Goal: Transaction & Acquisition: Purchase product/service

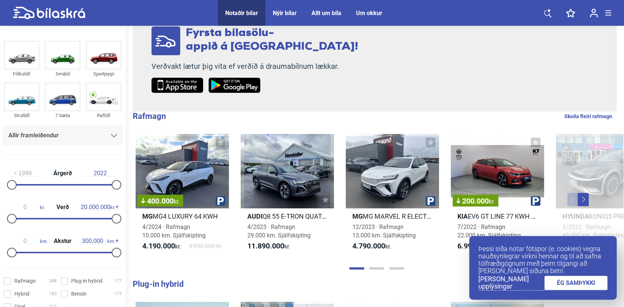
scroll to position [147, 0]
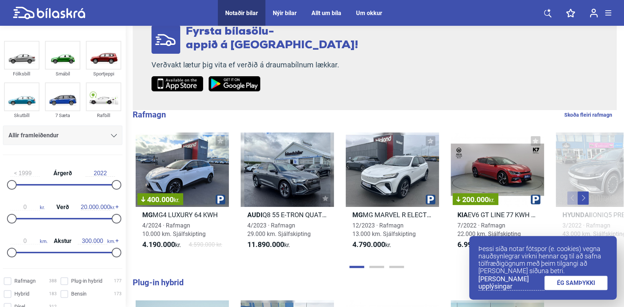
click at [584, 286] on link "ÉG SAMÞYKKI" at bounding box center [575, 283] width 63 height 14
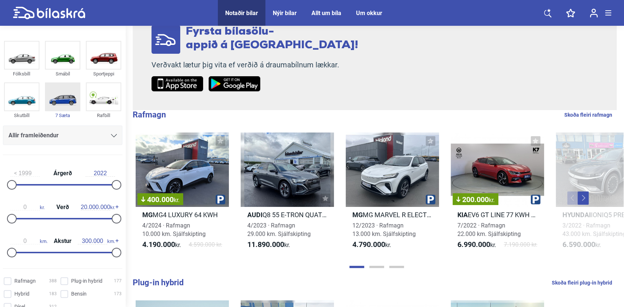
click at [66, 104] on img at bounding box center [63, 96] width 34 height 27
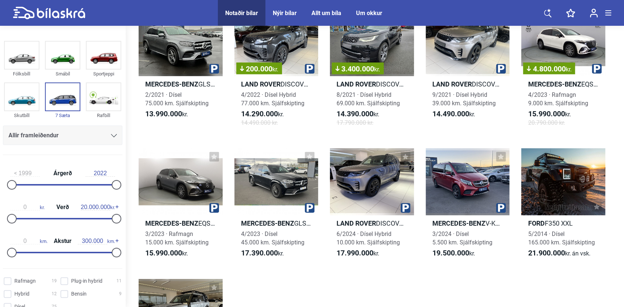
scroll to position [3204, 0]
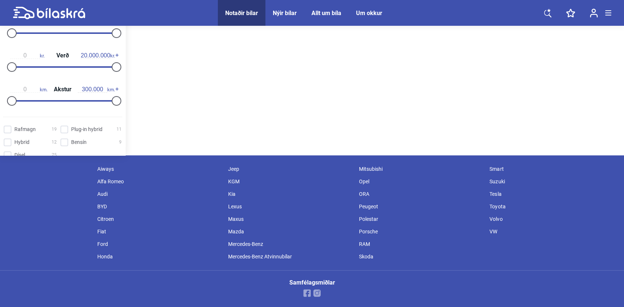
scroll to position [147, 0]
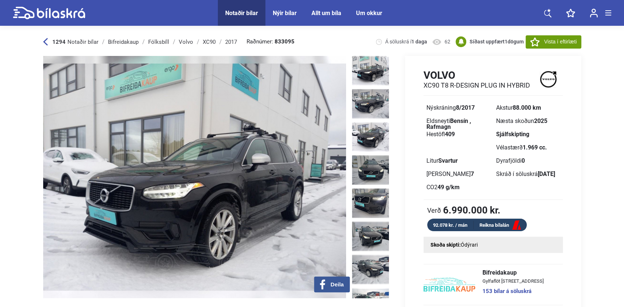
click at [256, 151] on img at bounding box center [194, 177] width 303 height 242
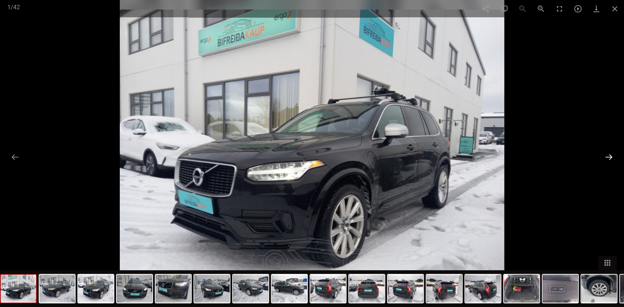
click at [605, 157] on button at bounding box center [608, 157] width 15 height 14
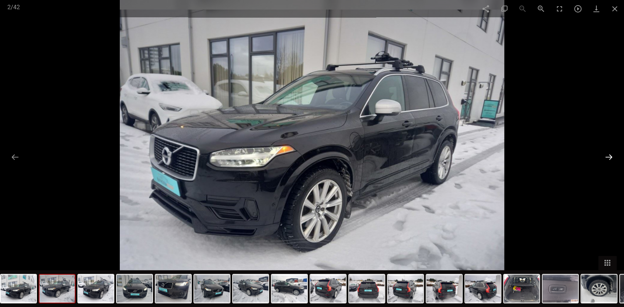
click at [606, 156] on button at bounding box center [608, 157] width 15 height 14
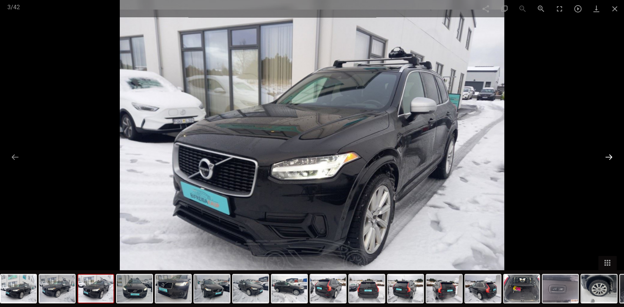
click at [607, 156] on button at bounding box center [608, 157] width 15 height 14
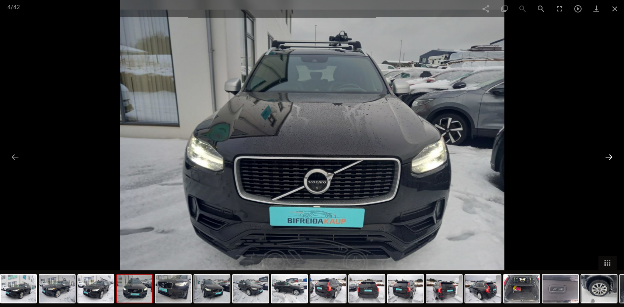
click at [607, 156] on button at bounding box center [608, 157] width 15 height 14
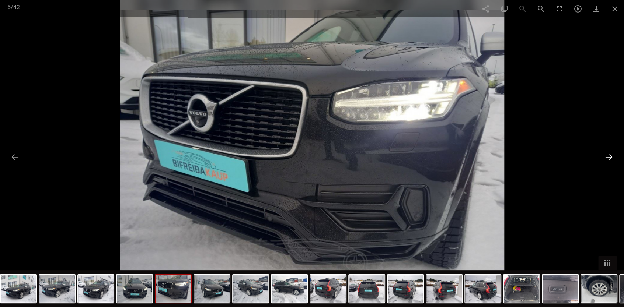
click at [607, 156] on button at bounding box center [608, 157] width 15 height 14
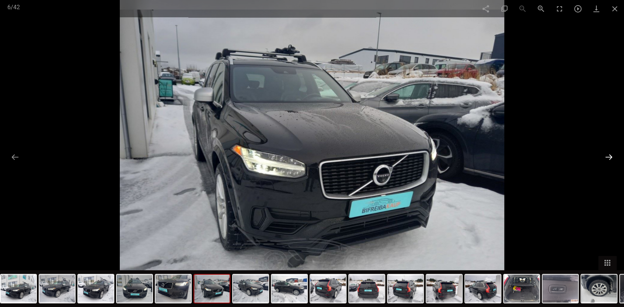
click at [607, 156] on button at bounding box center [608, 157] width 15 height 14
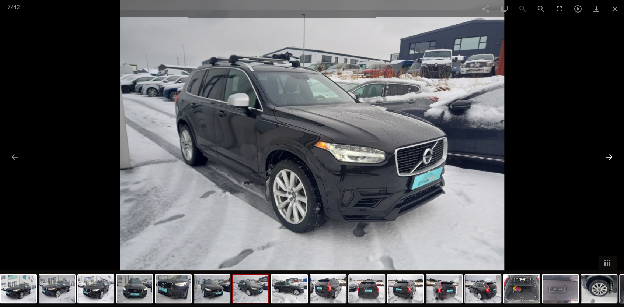
click at [607, 156] on button at bounding box center [608, 157] width 15 height 14
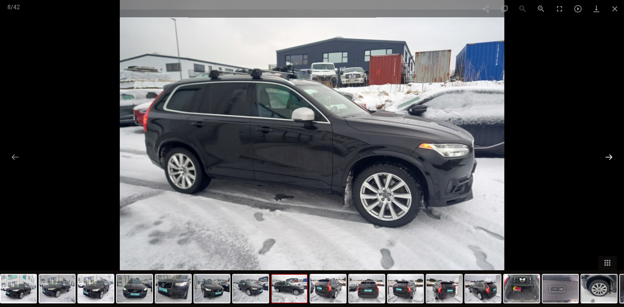
click at [607, 156] on button at bounding box center [608, 157] width 15 height 14
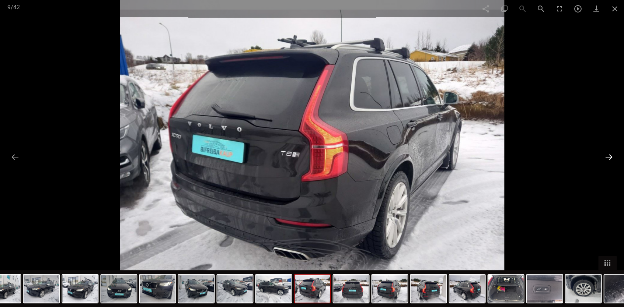
click at [607, 156] on button at bounding box center [608, 157] width 15 height 14
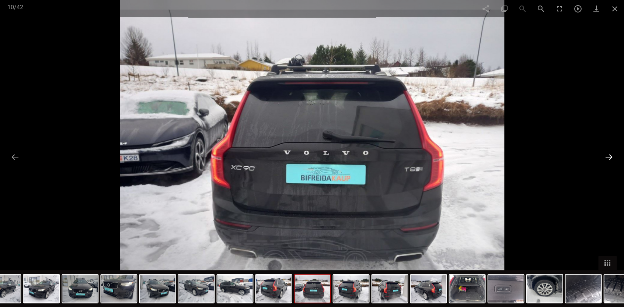
click at [607, 156] on button at bounding box center [608, 157] width 15 height 14
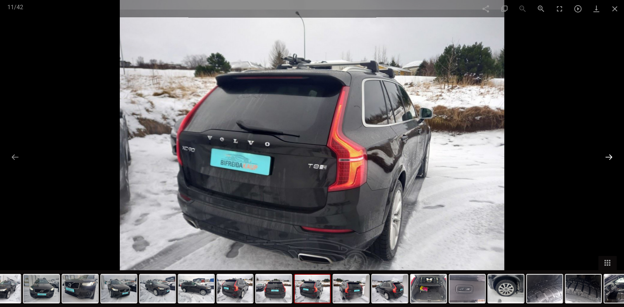
click at [607, 156] on button at bounding box center [608, 157] width 15 height 14
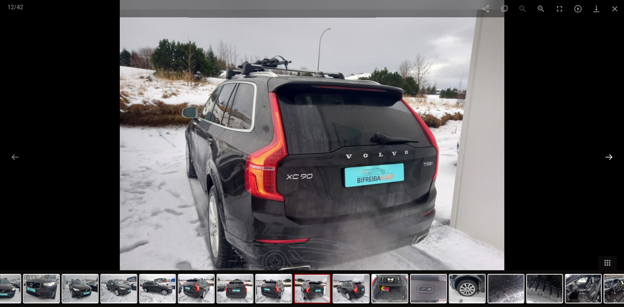
click at [607, 156] on button at bounding box center [608, 157] width 15 height 14
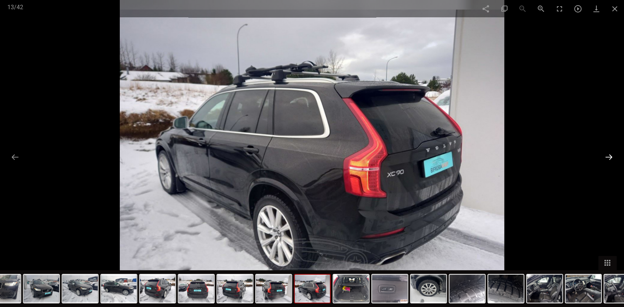
click at [607, 156] on button at bounding box center [608, 157] width 15 height 14
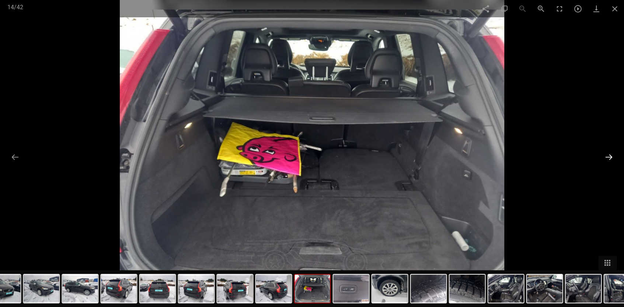
click at [607, 156] on button at bounding box center [608, 157] width 15 height 14
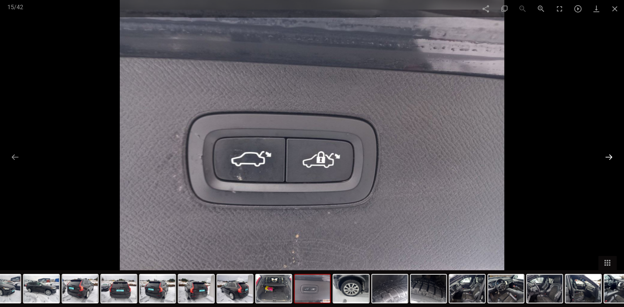
click at [607, 156] on button at bounding box center [608, 157] width 15 height 14
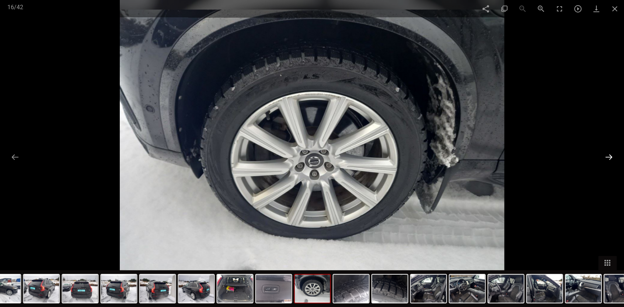
click at [607, 156] on button at bounding box center [608, 157] width 15 height 14
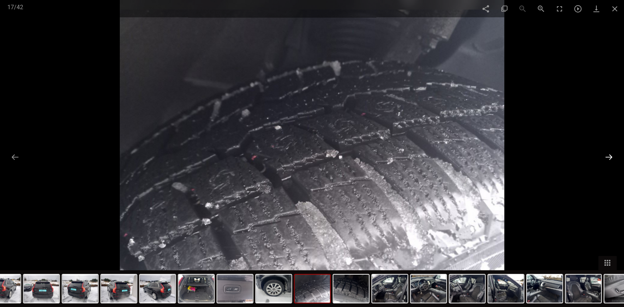
click at [607, 156] on button at bounding box center [608, 157] width 15 height 14
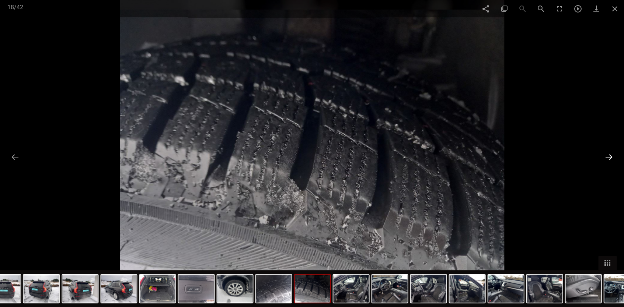
click at [607, 156] on button at bounding box center [608, 157] width 15 height 14
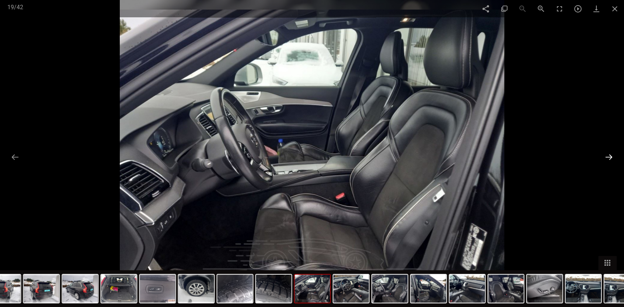
click at [608, 156] on button at bounding box center [608, 157] width 15 height 14
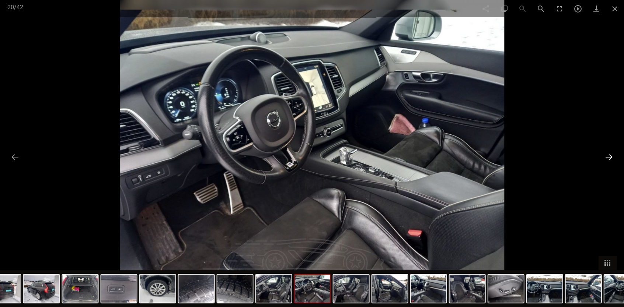
click at [608, 155] on button at bounding box center [608, 157] width 15 height 14
